Goal: Task Accomplishment & Management: Complete application form

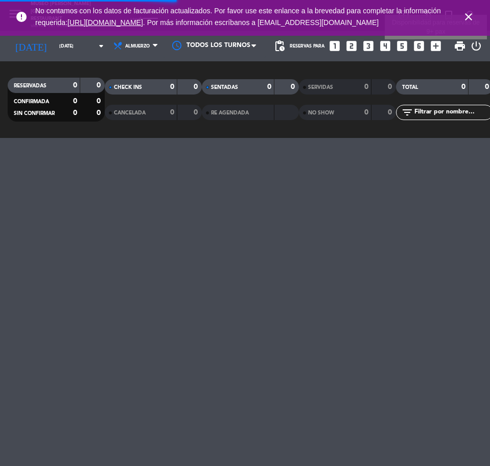
click at [437, 50] on icon "add_box" at bounding box center [435, 45] width 13 height 13
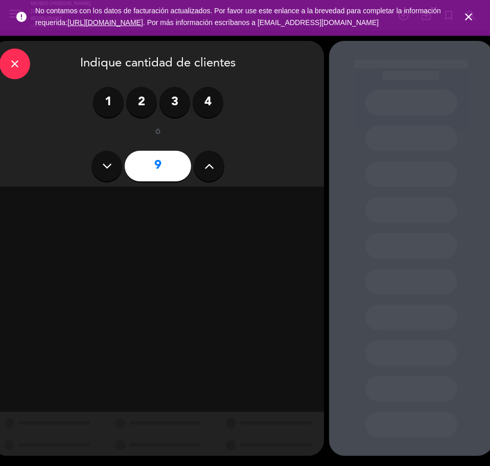
click at [207, 161] on icon at bounding box center [209, 165] width 10 height 15
type input "12"
click at [67, 199] on div "Almuerzo" at bounding box center [51, 201] width 104 height 20
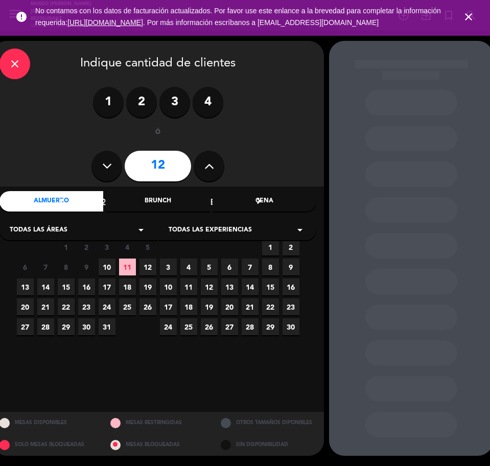
click at [106, 268] on span "10" at bounding box center [107, 266] width 17 height 17
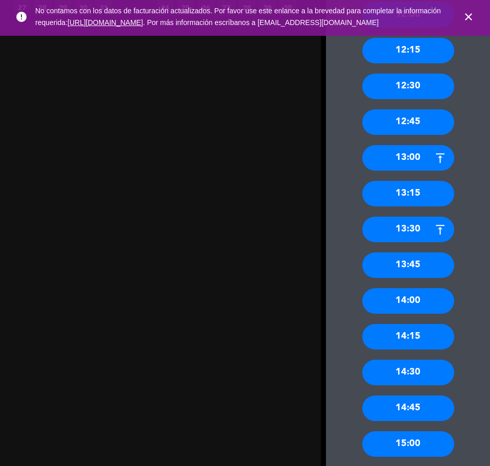
scroll to position [511, 3]
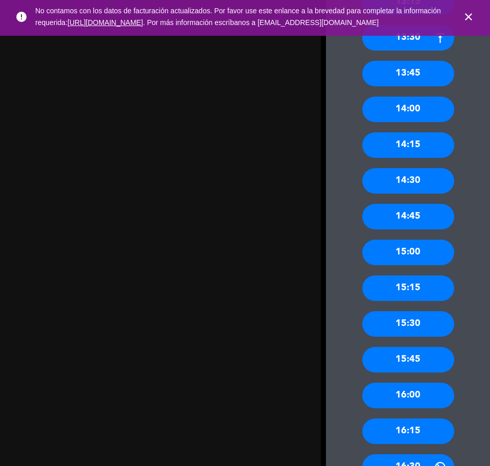
drag, startPoint x: 469, startPoint y: 22, endPoint x: 456, endPoint y: 22, distance: 12.8
click at [468, 22] on icon "close" at bounding box center [468, 17] width 12 height 12
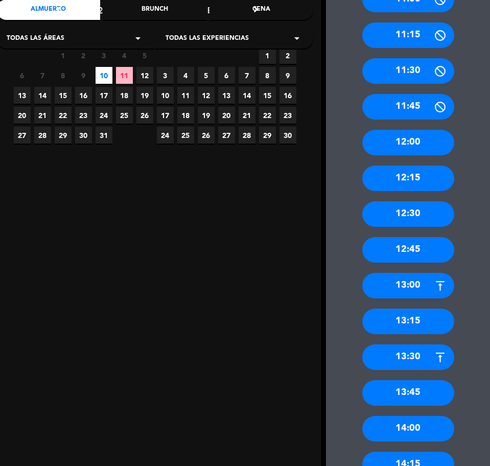
scroll to position [0, 3]
